Goal: Navigation & Orientation: Find specific page/section

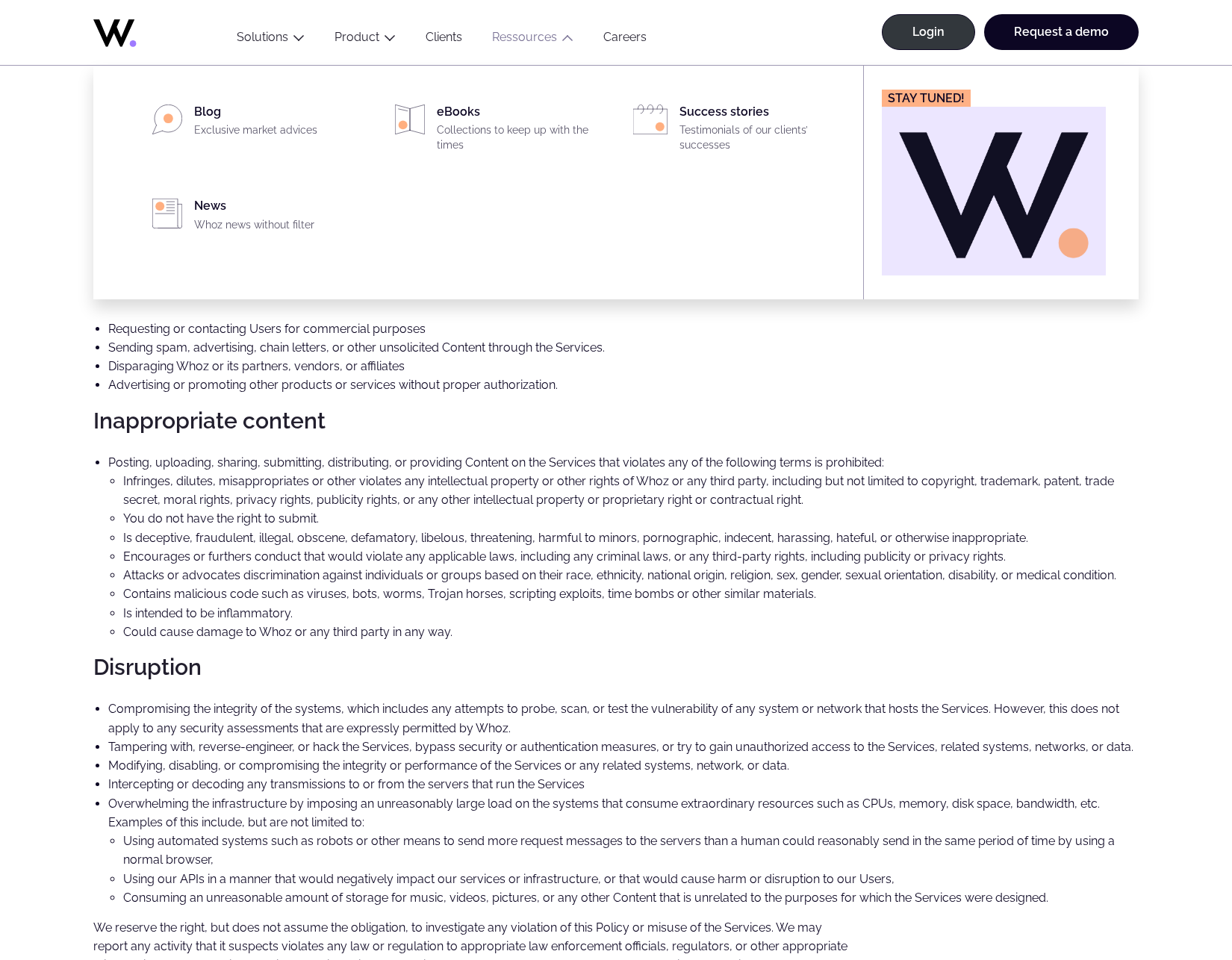
click at [564, 41] on icon "Main" at bounding box center [567, 37] width 12 height 12
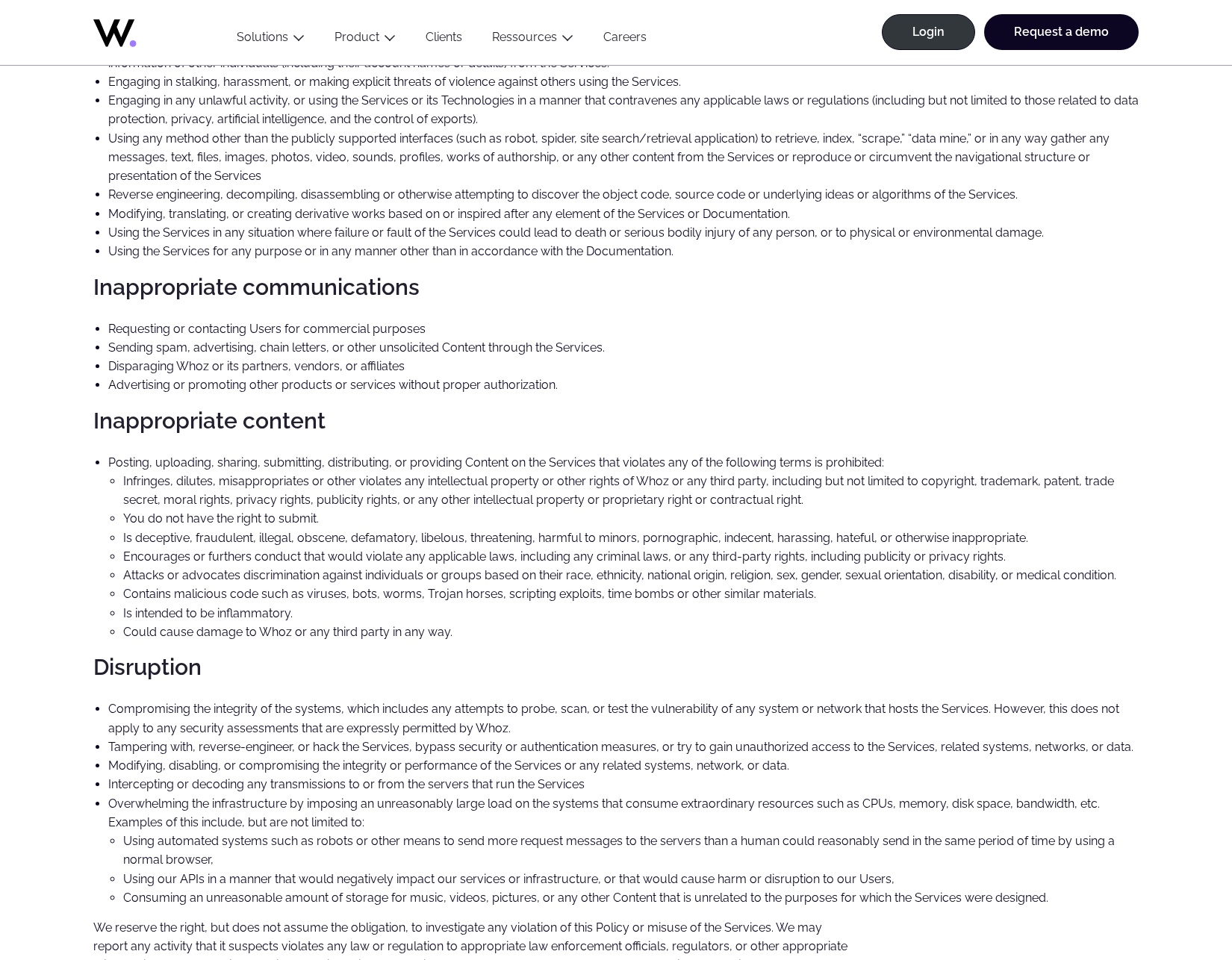
click at [564, 41] on icon "Main" at bounding box center [567, 37] width 12 height 12
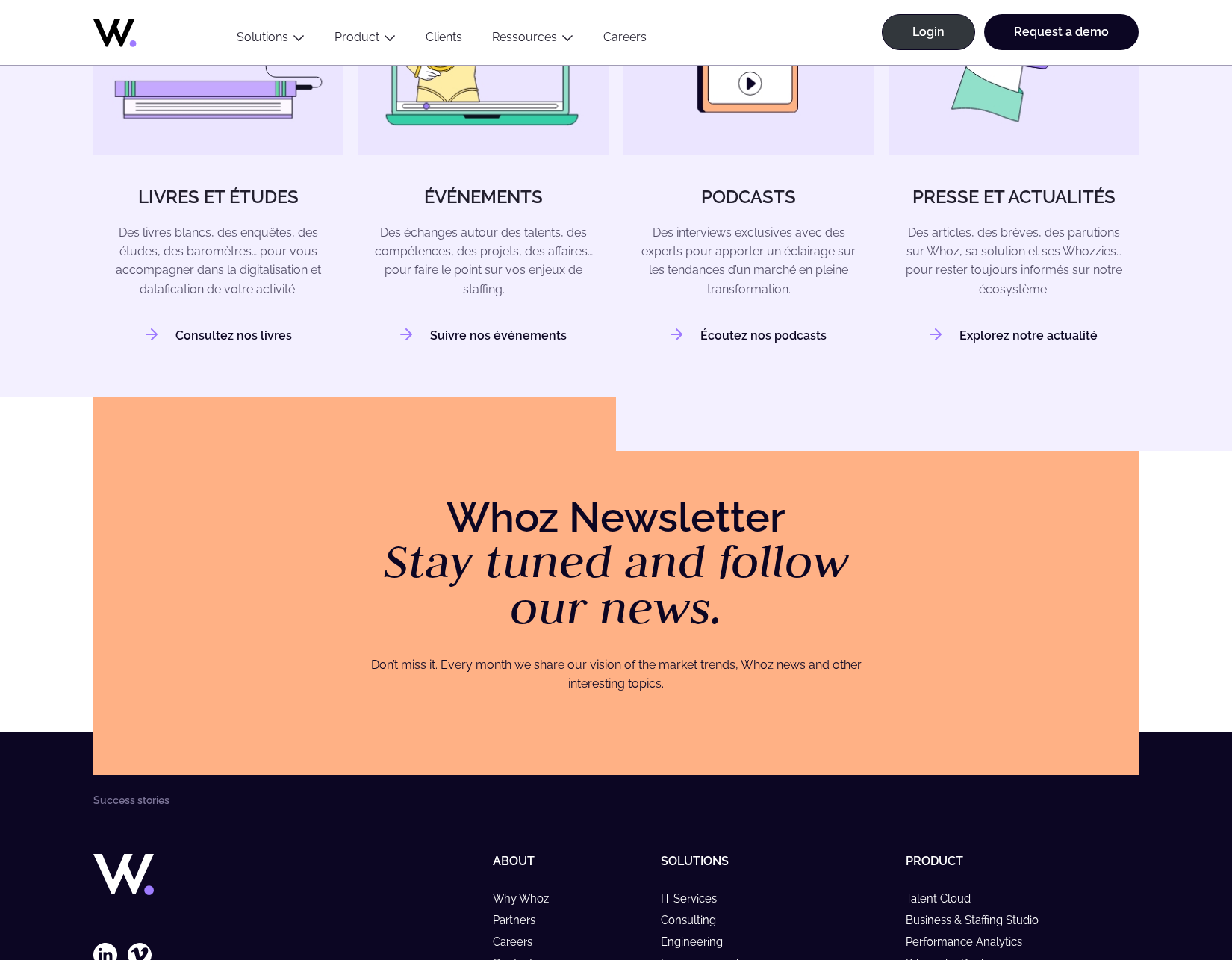
scroll to position [2702, 0]
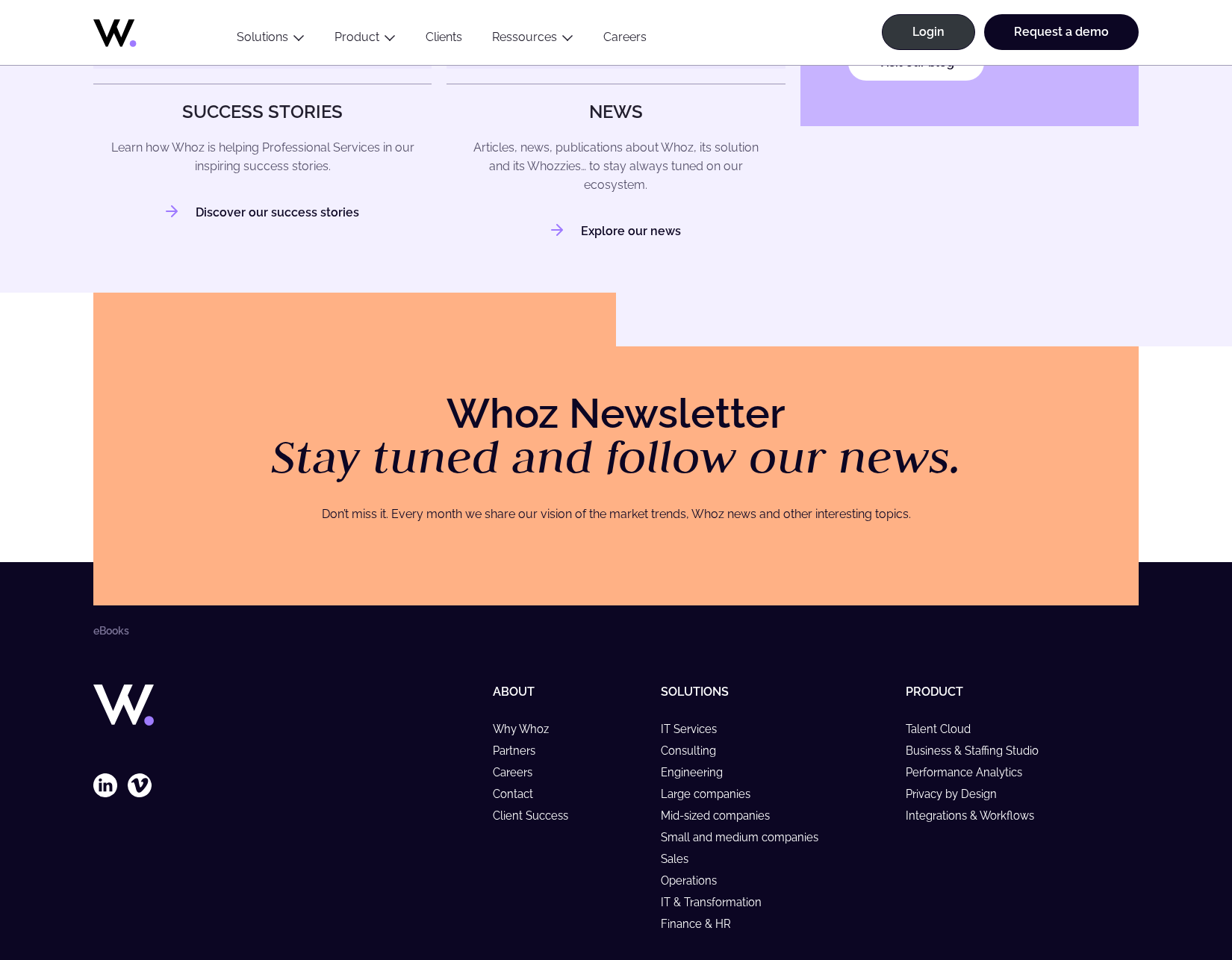
scroll to position [1675, 0]
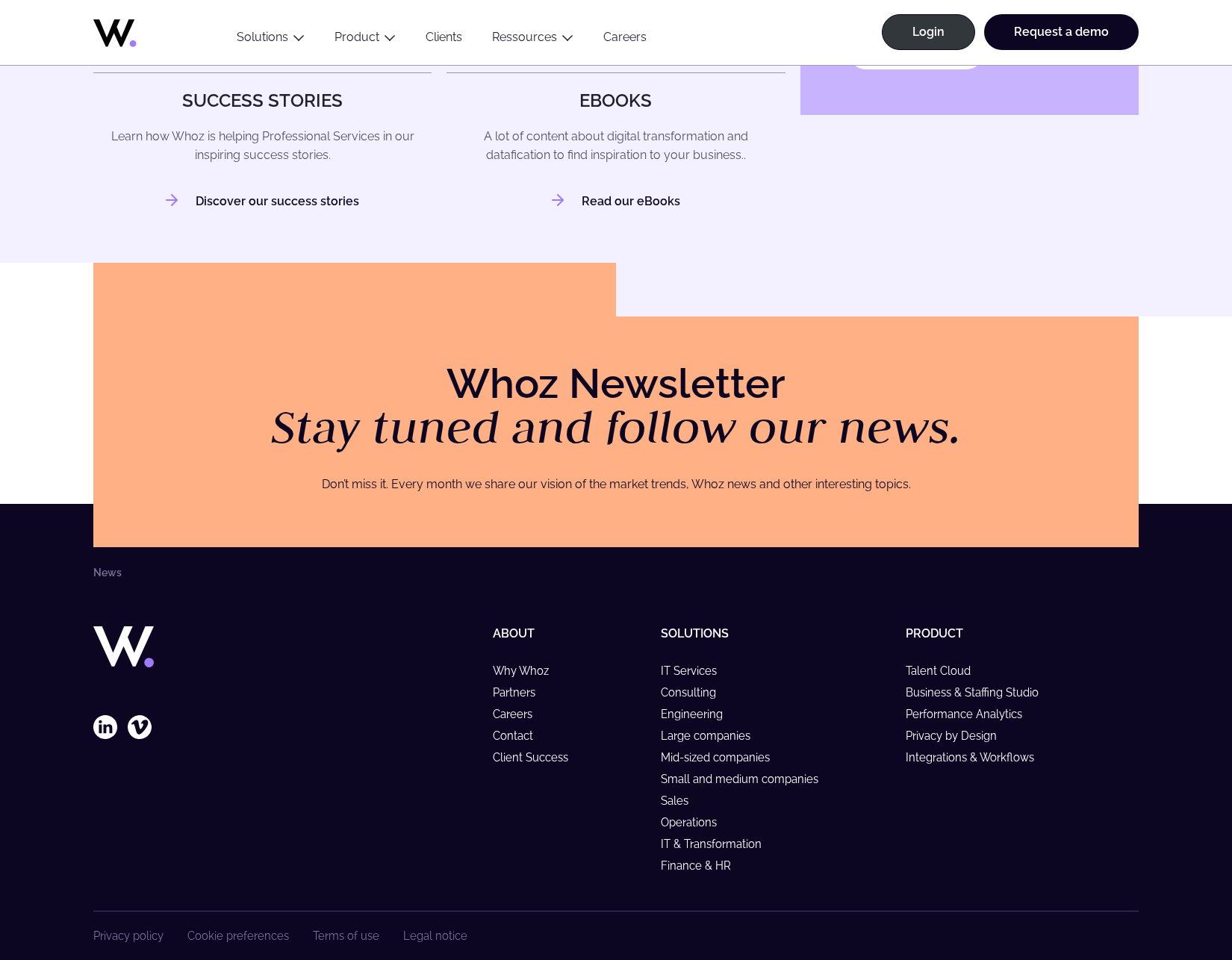
scroll to position [1218, 0]
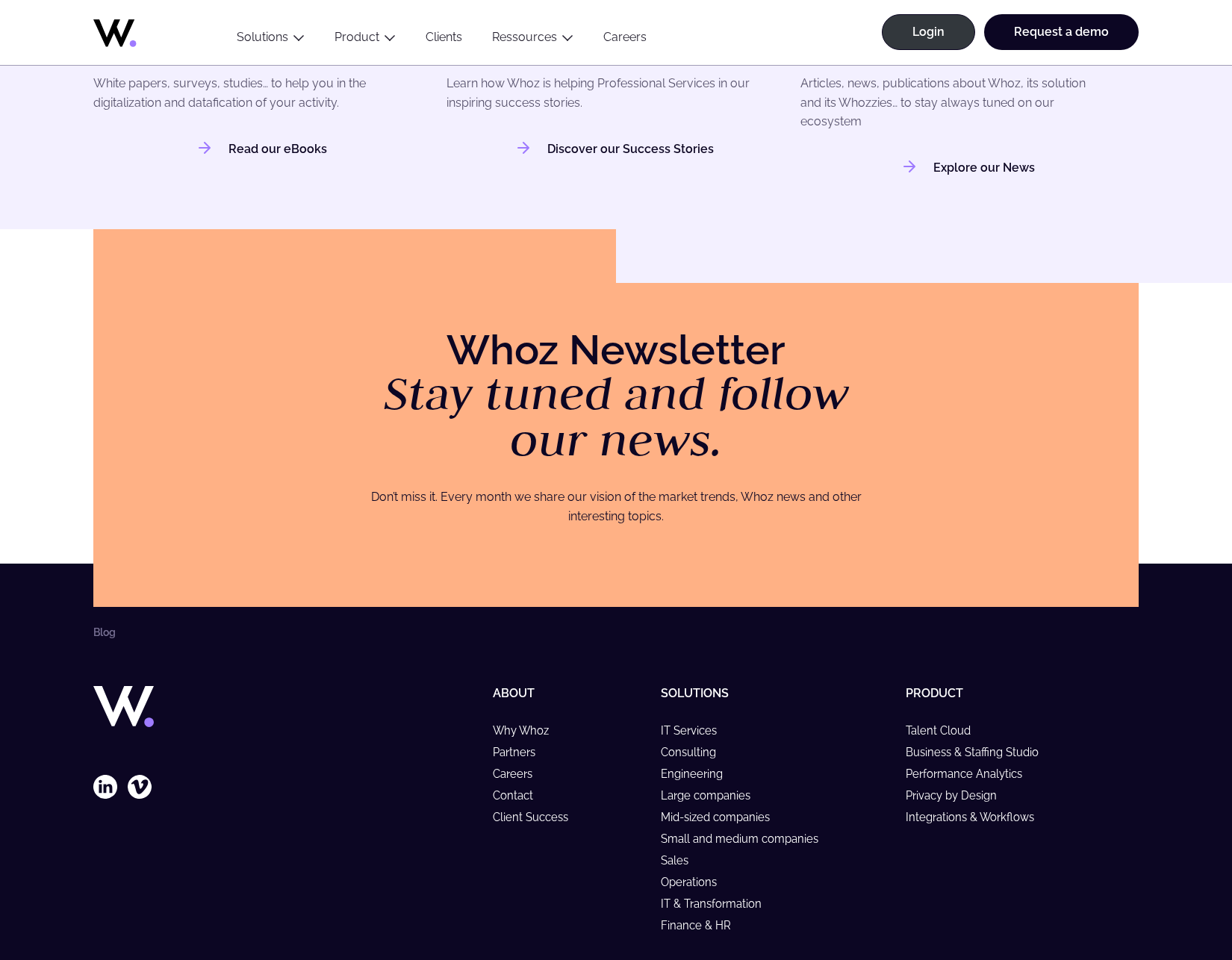
scroll to position [3923, 0]
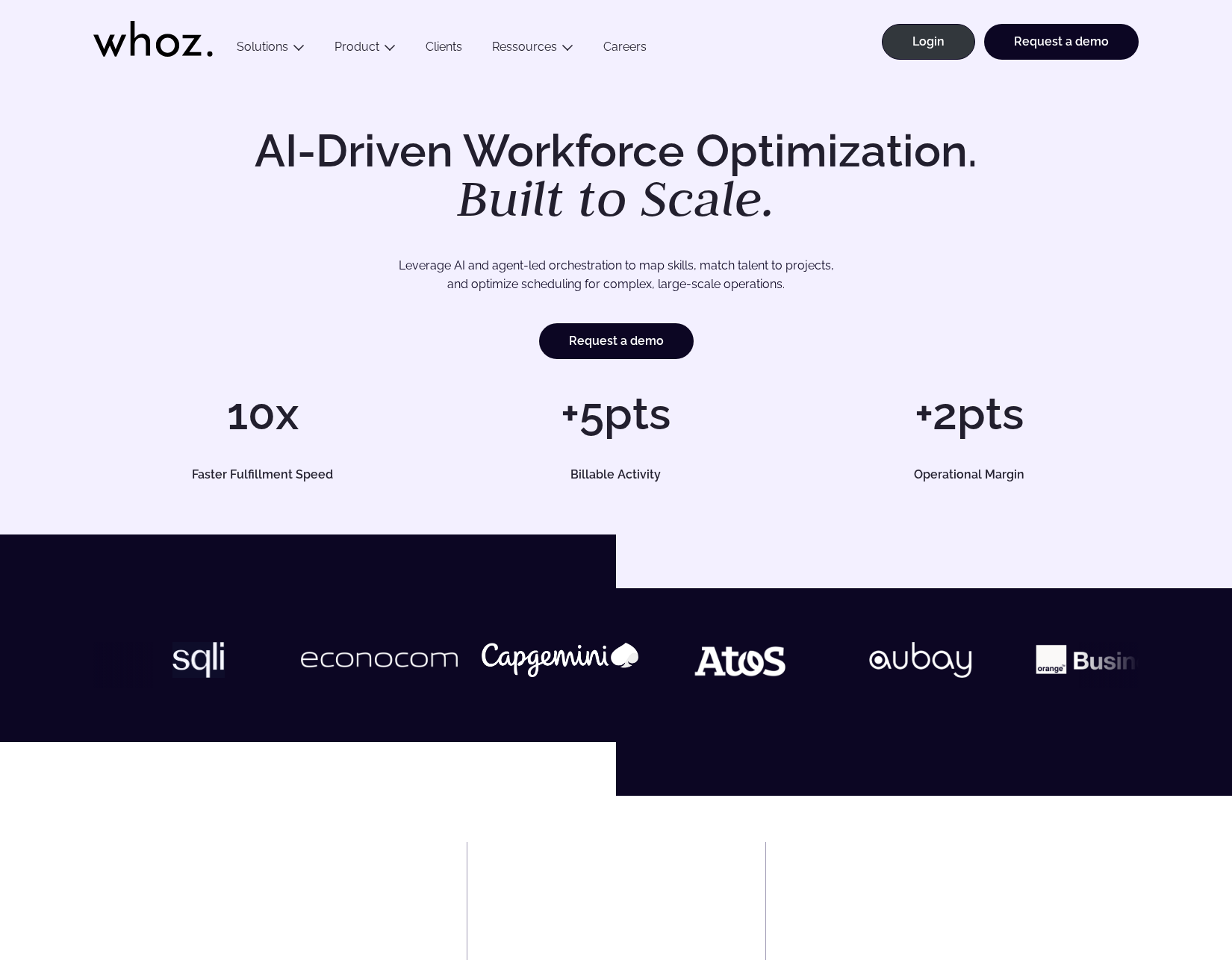
click at [623, 48] on link "Careers" at bounding box center [625, 50] width 74 height 20
